Goal: Task Accomplishment & Management: Use online tool/utility

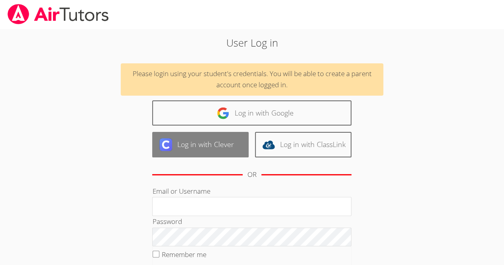
click at [212, 151] on link "Log in with Clever" at bounding box center [200, 144] width 96 height 25
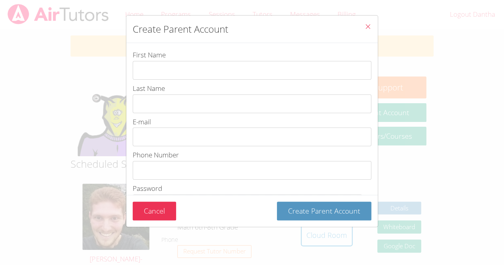
click at [365, 27] on icon "Close" at bounding box center [368, 26] width 7 height 7
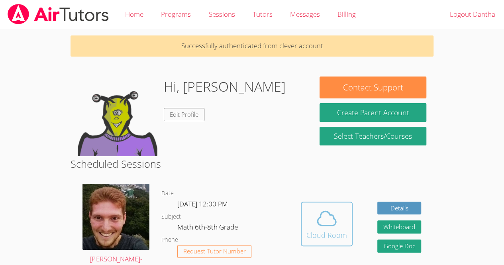
click at [321, 230] on div "Cloud Room" at bounding box center [326, 234] width 41 height 11
click at [333, 226] on icon at bounding box center [327, 218] width 22 height 22
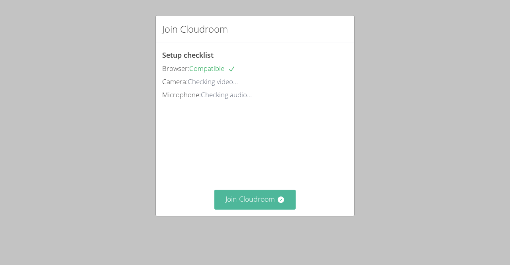
click at [260, 209] on button "Join Cloudroom" at bounding box center [255, 200] width 82 height 20
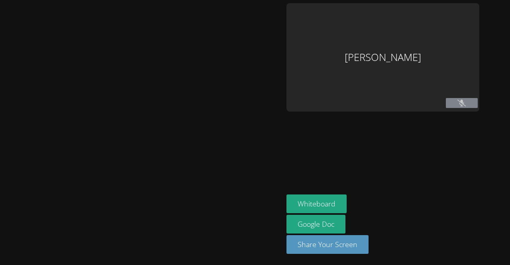
click at [259, 210] on div at bounding box center [141, 132] width 277 height 259
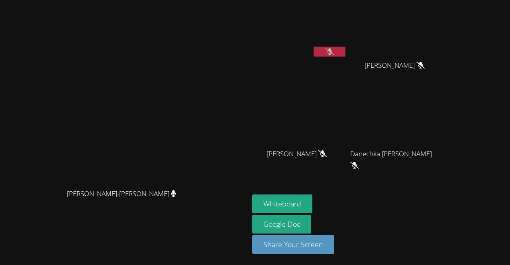
click at [345, 51] on button at bounding box center [330, 52] width 32 height 10
click at [312, 206] on button "Whiteboard" at bounding box center [282, 203] width 60 height 19
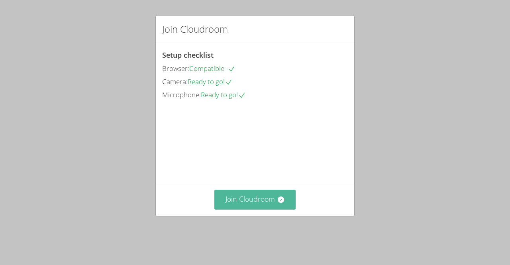
click at [253, 208] on button "Join Cloudroom" at bounding box center [255, 200] width 82 height 20
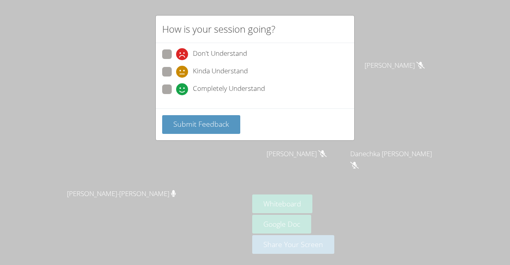
click at [171, 88] on label "Completely Understand" at bounding box center [213, 89] width 103 height 11
click at [176, 88] on input "Completely Understand" at bounding box center [179, 87] width 7 height 7
radio input "true"
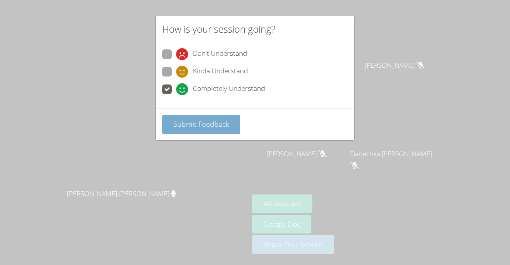
click at [194, 126] on span "Submit Feedback" at bounding box center [201, 124] width 56 height 10
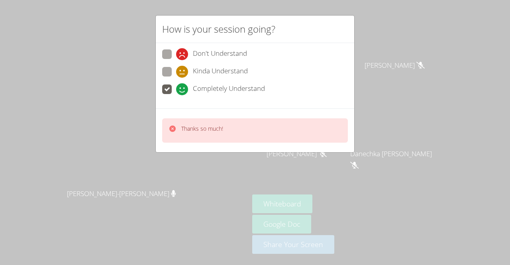
click at [367, 25] on div "How is your session going? Don't Understand Kinda Understand Completely Underst…" at bounding box center [255, 132] width 510 height 265
click at [355, 22] on div "How is your session going? Don't Understand Kinda Understand Completely Underst…" at bounding box center [255, 132] width 510 height 265
click at [368, 76] on div "How is your session going? Don't Understand Kinda Understand Completely Underst…" at bounding box center [255, 132] width 510 height 265
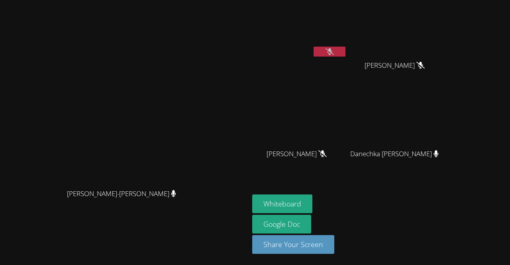
click at [347, 46] on video at bounding box center [299, 29] width 95 height 53
click at [334, 54] on icon at bounding box center [330, 51] width 8 height 7
